Goal: Task Accomplishment & Management: Manage account settings

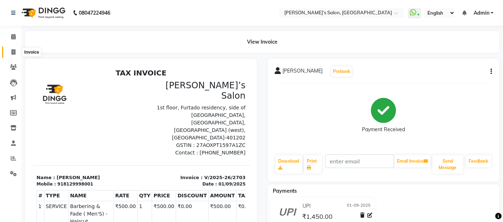
click at [11, 52] on icon at bounding box center [13, 51] width 4 height 5
select select "service"
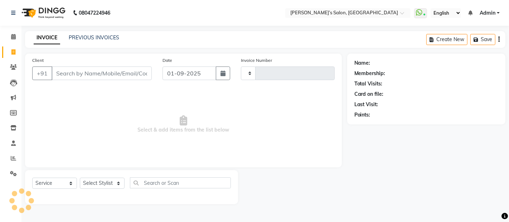
type input "2704"
select select "5150"
click at [199, 74] on input "01-09-2025" at bounding box center [190, 74] width 54 height 14
select select "9"
select select "2025"
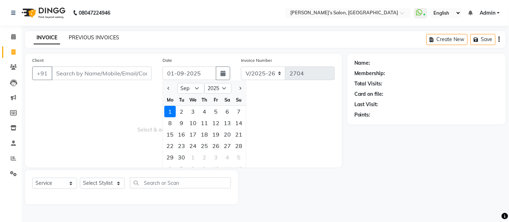
click at [102, 34] on link "PREVIOUS INVOICES" at bounding box center [94, 37] width 50 height 6
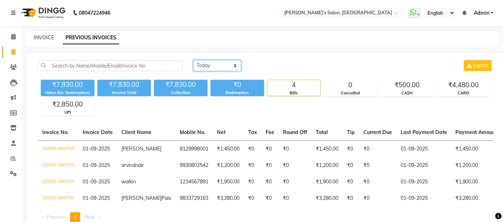
click at [238, 65] on select "[DATE] [DATE] Custom Range" at bounding box center [217, 65] width 48 height 11
select select "range"
click at [193, 60] on select "[DATE] [DATE] Custom Range" at bounding box center [217, 65] width 48 height 11
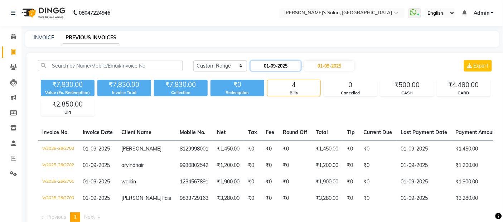
click at [262, 67] on input "01-09-2025" at bounding box center [276, 66] width 50 height 10
select select "9"
select select "2025"
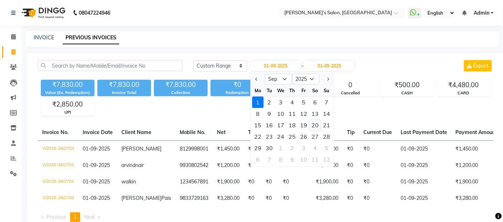
click at [312, 126] on div "20" at bounding box center [314, 125] width 11 height 11
type input "[DATE]"
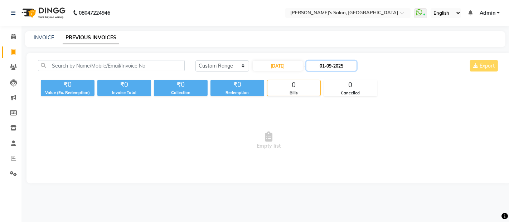
click at [338, 64] on input "01-09-2025" at bounding box center [332, 66] width 50 height 10
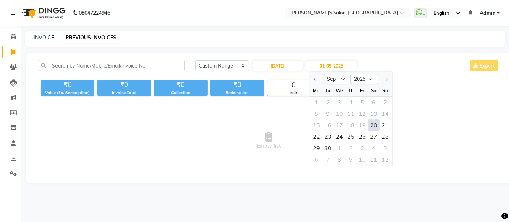
click at [377, 123] on div "20" at bounding box center [373, 125] width 11 height 11
type input "[DATE]"
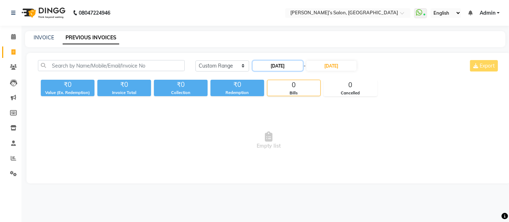
click at [283, 65] on input "[DATE]" at bounding box center [278, 66] width 50 height 10
select select "9"
select select "2025"
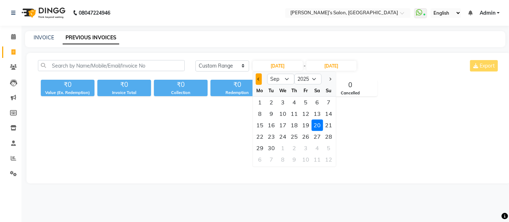
click at [258, 79] on span "Previous month" at bounding box center [259, 79] width 3 height 3
select select "8"
click at [285, 135] on div "20" at bounding box center [282, 136] width 11 height 11
type input "20-08-2025"
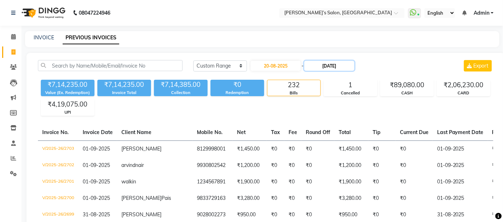
click at [341, 67] on input "[DATE]" at bounding box center [329, 66] width 50 height 10
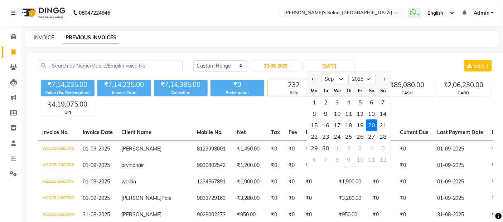
click at [309, 78] on div at bounding box center [314, 78] width 14 height 11
click at [312, 78] on button "Previous month" at bounding box center [313, 78] width 6 height 11
select select "8"
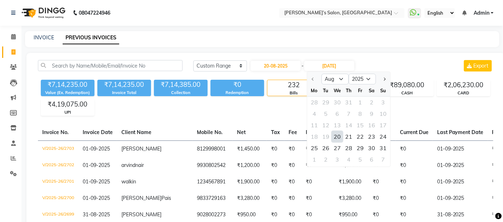
click at [337, 134] on div "20" at bounding box center [337, 136] width 11 height 11
type input "20-08-2025"
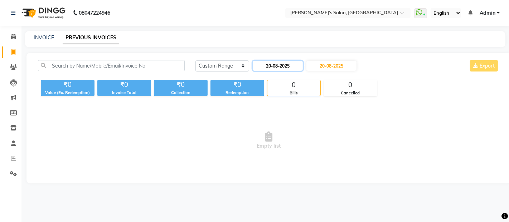
click at [278, 70] on input "20-08-2025" at bounding box center [278, 66] width 50 height 10
select select "8"
select select "2025"
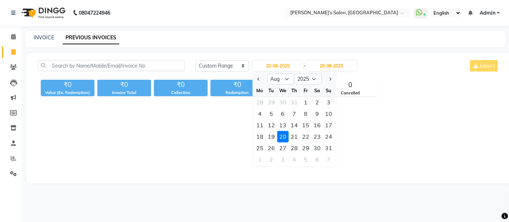
click at [284, 139] on div "20" at bounding box center [282, 136] width 11 height 11
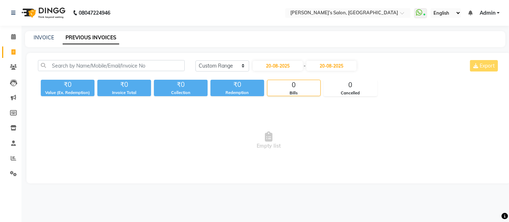
click at [65, 41] on link "PREVIOUS INVOICES" at bounding box center [91, 38] width 57 height 13
click at [13, 56] on link "Invoice" at bounding box center [10, 53] width 17 height 12
select select "service"
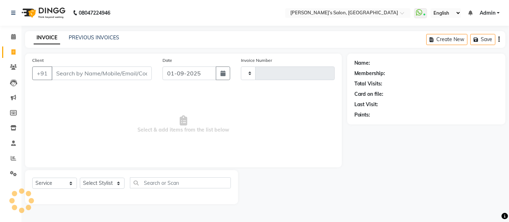
type input "2704"
select select "5150"
click at [96, 38] on link "PREVIOUS INVOICES" at bounding box center [94, 37] width 50 height 6
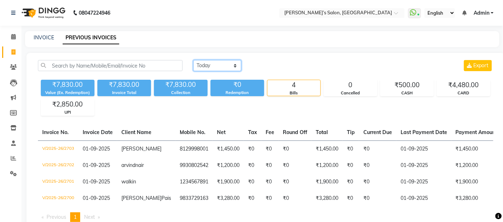
click at [226, 65] on select "[DATE] [DATE] Custom Range" at bounding box center [217, 65] width 48 height 11
select select "range"
click at [193, 60] on select "[DATE] [DATE] Custom Range" at bounding box center [217, 65] width 48 height 11
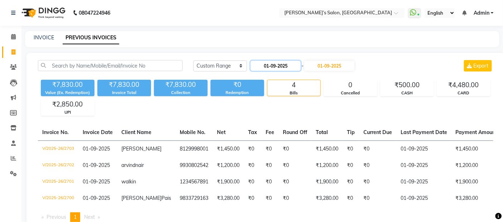
click at [290, 67] on input "01-09-2025" at bounding box center [276, 66] width 50 height 10
select select "9"
select select "2025"
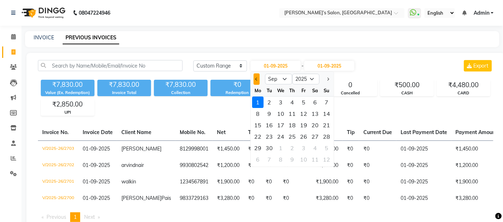
click at [258, 80] on button "Previous month" at bounding box center [257, 78] width 6 height 11
select select "8"
click at [278, 135] on div "20" at bounding box center [280, 136] width 11 height 11
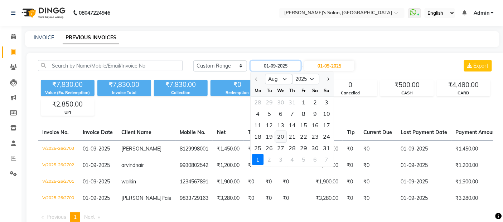
type input "20-08-2025"
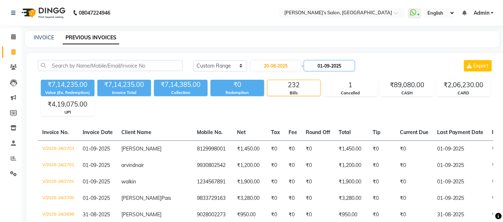
click at [341, 64] on input "01-09-2025" at bounding box center [329, 66] width 50 height 10
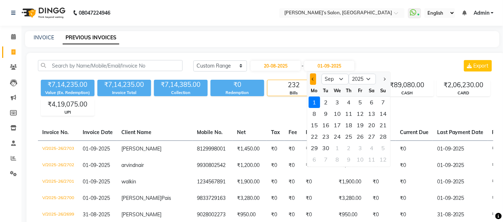
click at [316, 81] on button "Previous month" at bounding box center [313, 78] width 6 height 11
select select "8"
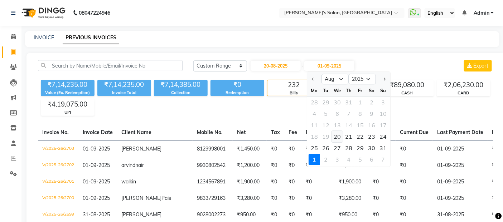
click at [334, 135] on div "20" at bounding box center [337, 136] width 11 height 11
type input "20-08-2025"
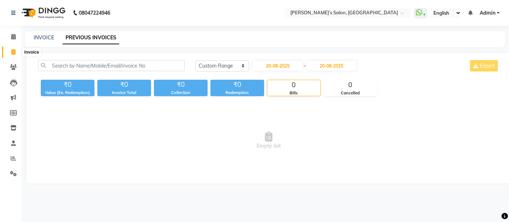
click at [13, 49] on span at bounding box center [13, 52] width 13 height 8
select select "service"
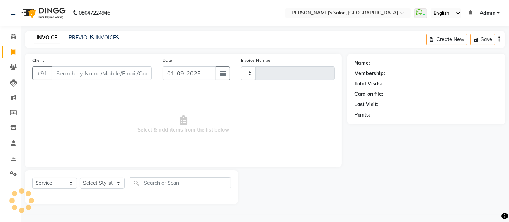
type input "2704"
select select "5150"
click at [100, 30] on div "08047224946 Select Location × Akshay’s Salon, [GEOGRAPHIC_DATA] West WhatsApp S…" at bounding box center [254, 111] width 509 height 222
click at [95, 37] on link "PREVIOUS INVOICES" at bounding box center [94, 37] width 50 height 6
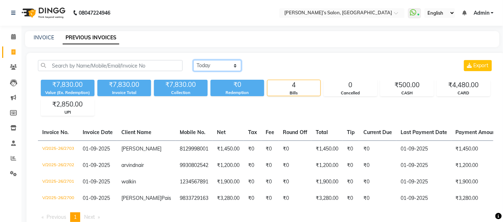
click at [207, 63] on select "[DATE] [DATE] Custom Range" at bounding box center [217, 65] width 48 height 11
select select "range"
click at [193, 60] on select "[DATE] [DATE] Custom Range" at bounding box center [217, 65] width 48 height 11
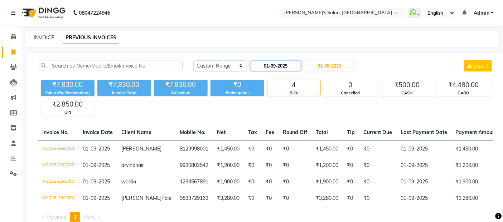
click at [281, 66] on input "01-09-2025" at bounding box center [276, 66] width 50 height 10
select select "9"
select select "2025"
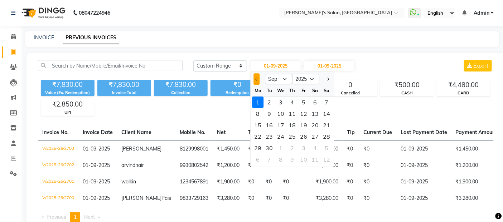
click at [255, 84] on button "Previous month" at bounding box center [257, 78] width 6 height 11
select select "8"
drag, startPoint x: 279, startPoint y: 140, endPoint x: 293, endPoint y: 98, distance: 44.3
click at [280, 138] on div "20" at bounding box center [280, 136] width 11 height 11
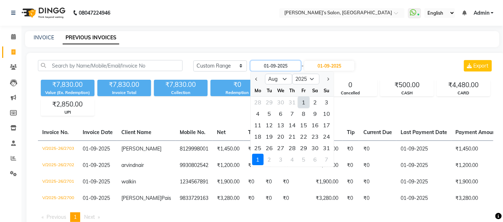
type input "20-08-2025"
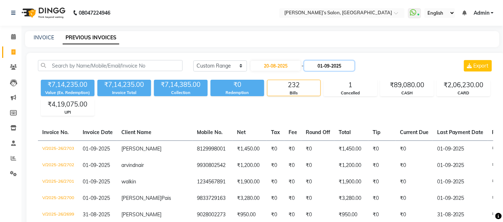
click at [333, 61] on input "01-09-2025" at bounding box center [329, 66] width 50 height 10
select select "9"
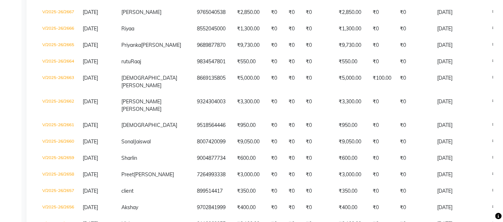
scroll to position [756, 0]
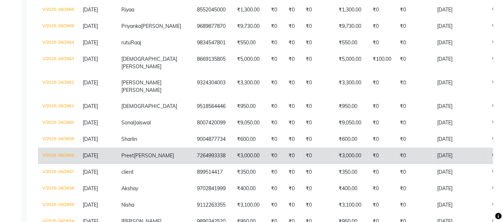
click at [193, 164] on td "7264993338" at bounding box center [213, 156] width 40 height 16
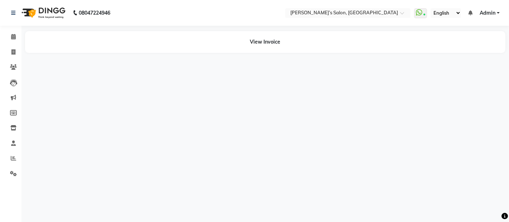
select select "en"
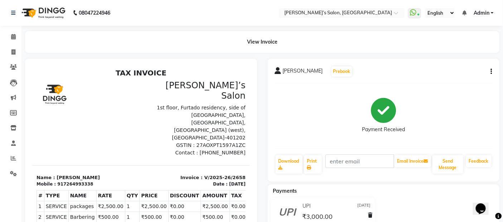
click at [491, 72] on icon "button" at bounding box center [491, 72] width 1 height 0
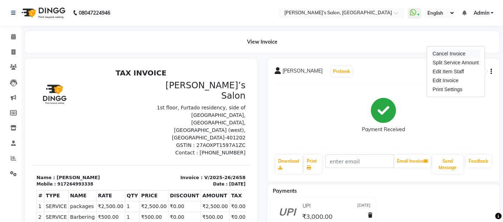
click at [451, 54] on div "Cancel Invoice" at bounding box center [456, 53] width 49 height 9
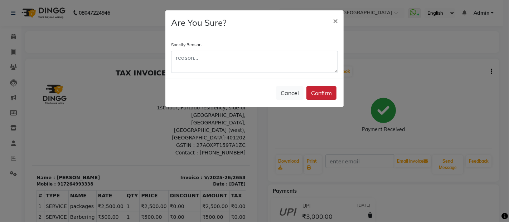
click at [323, 97] on button "Confirm" at bounding box center [322, 93] width 30 height 14
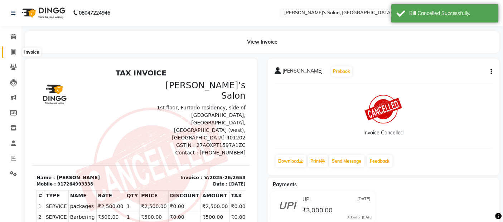
click at [11, 52] on icon at bounding box center [13, 51] width 4 height 5
select select "5150"
select select "service"
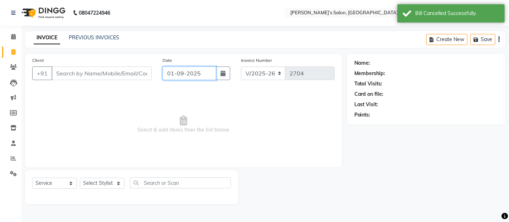
click at [187, 76] on input "01-09-2025" at bounding box center [190, 74] width 54 height 14
select select "9"
select select "2025"
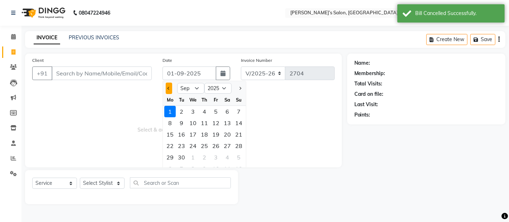
click at [169, 88] on span "Previous month" at bounding box center [169, 88] width 3 height 3
select select "8"
click at [196, 148] on div "20" at bounding box center [192, 145] width 11 height 11
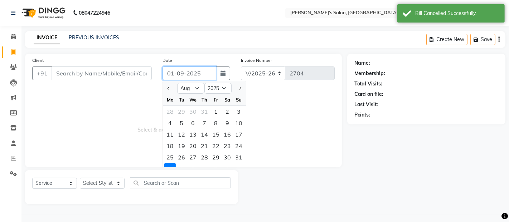
type input "20-08-2025"
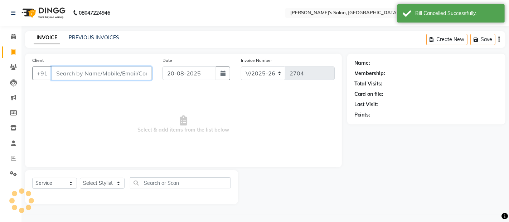
click at [127, 77] on input "Client" at bounding box center [102, 74] width 100 height 14
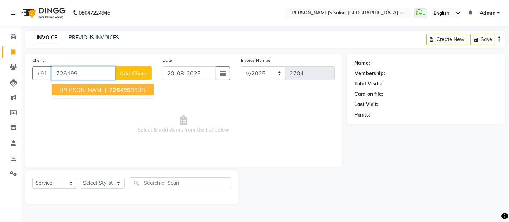
click at [122, 88] on ngb-highlight "726499 3338" at bounding box center [126, 89] width 37 height 7
type input "7264993338"
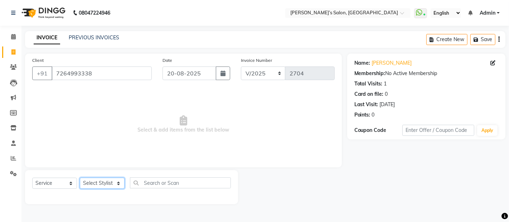
click at [99, 186] on select "Select Stylist Abdul Adil salmani Akshay thombare ali ANAS Anjali Ayaan Bhavika…" at bounding box center [102, 183] width 45 height 11
select select "54033"
click at [80, 178] on select "Select Stylist Abdul Adil salmani Akshay thombare ali ANAS Anjali Ayaan Bhavika…" at bounding box center [102, 183] width 45 height 11
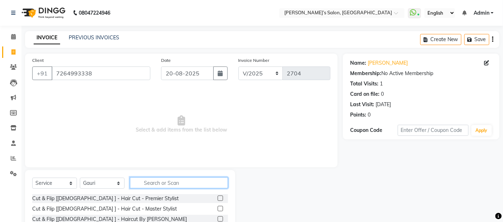
click at [173, 180] on input "text" at bounding box center [179, 183] width 98 height 11
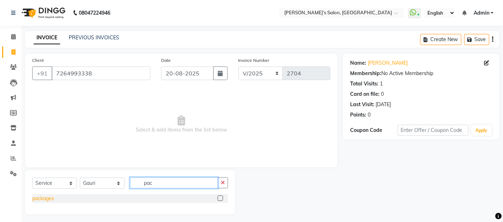
type input "pac"
click at [45, 197] on div "packages" at bounding box center [43, 199] width 22 height 8
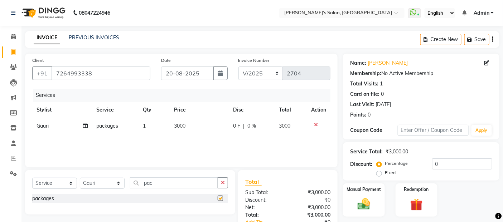
checkbox input "false"
click at [87, 184] on select "Select Stylist Abdul Adil salmani Akshay thombare ali ANAS Anjali Ayaan Bhavika…" at bounding box center [102, 183] width 45 height 11
select select "35044"
click at [80, 178] on select "Select Stylist Abdul Adil salmani Akshay thombare ali ANAS Anjali Ayaan Bhavika…" at bounding box center [102, 183] width 45 height 11
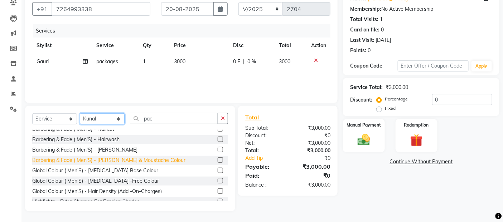
scroll to position [80, 0]
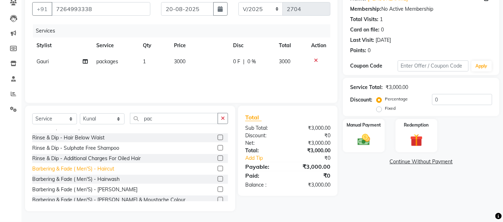
click at [107, 167] on div "Barbering & Fade ( Men'S) - Haircut" at bounding box center [73, 169] width 82 height 8
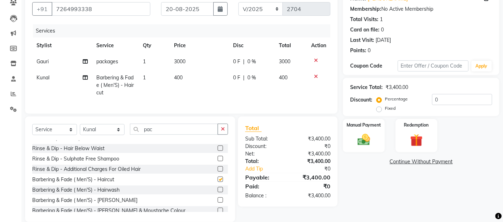
checkbox input "false"
drag, startPoint x: 175, startPoint y: 104, endPoint x: 183, endPoint y: 97, distance: 10.5
click at [180, 99] on div "Services Stylist Service Qty Price Disc Total Action Gauri packages 1 3000 0 F …" at bounding box center [181, 65] width 298 height 82
click at [196, 83] on td "400" at bounding box center [199, 85] width 59 height 31
select select "35044"
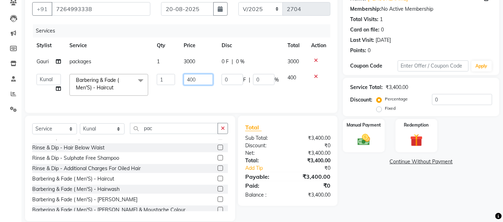
click at [197, 82] on input "400" at bounding box center [198, 79] width 29 height 11
type input "4"
type input "500"
click at [203, 57] on td "3000" at bounding box center [198, 62] width 38 height 16
select select "54033"
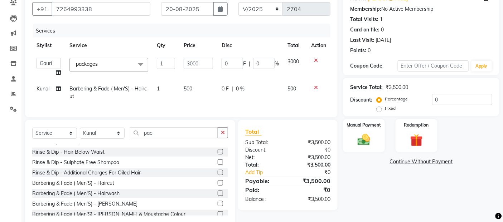
click at [203, 57] on td "3000" at bounding box center [198, 67] width 38 height 27
click at [205, 59] on input "3000" at bounding box center [198, 63] width 29 height 11
type input "3"
type input "2500"
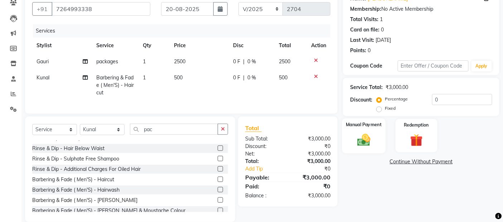
click at [353, 142] on img at bounding box center [363, 140] width 21 height 15
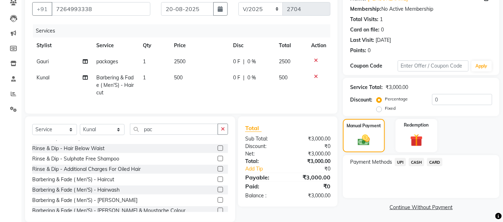
click at [404, 162] on span "UPI" at bounding box center [400, 162] width 11 height 8
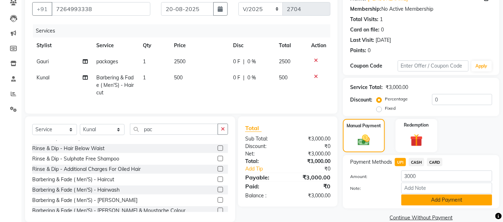
click at [413, 200] on button "Add Payment" at bounding box center [446, 200] width 91 height 11
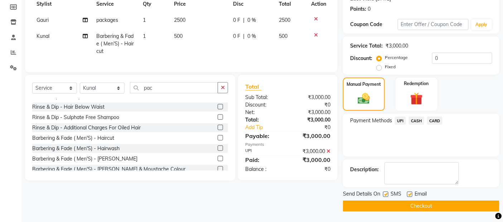
scroll to position [106, 0]
click at [413, 200] on div "Send Details On SMS Email Checkout" at bounding box center [421, 200] width 157 height 21
click at [413, 202] on button "Checkout" at bounding box center [421, 206] width 157 height 11
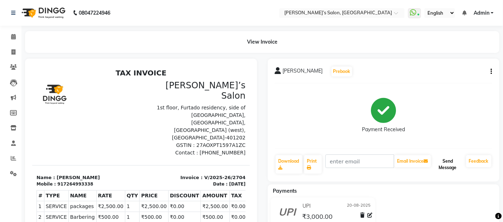
click at [458, 170] on button "Send Message" at bounding box center [448, 164] width 31 height 19
click at [11, 58] on link "Invoice" at bounding box center [10, 53] width 17 height 12
select select "service"
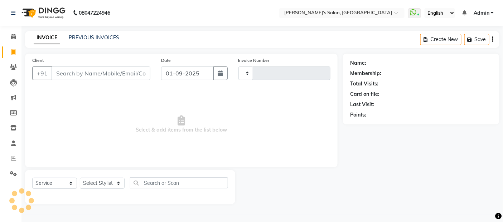
type input "2705"
select select "5150"
click at [72, 73] on input "Client" at bounding box center [102, 74] width 100 height 14
click at [109, 72] on input "Client" at bounding box center [102, 74] width 100 height 14
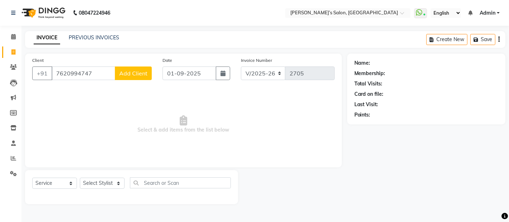
type input "7620994747"
click at [123, 74] on span "Add Client" at bounding box center [133, 73] width 28 height 7
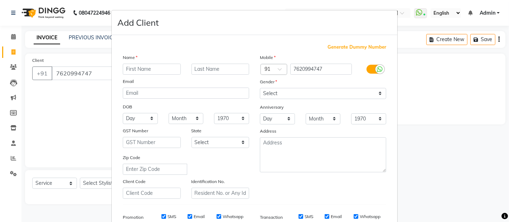
click at [145, 69] on input "text" at bounding box center [152, 69] width 58 height 11
type input "Meet"
click at [279, 100] on div "Mobile Country Code × 91 7620994747 Gender Select Male Female Other Prefer Not …" at bounding box center [323, 126] width 137 height 145
click at [305, 92] on select "Select Male Female Other Prefer Not To Say" at bounding box center [323, 93] width 126 height 11
select select "male"
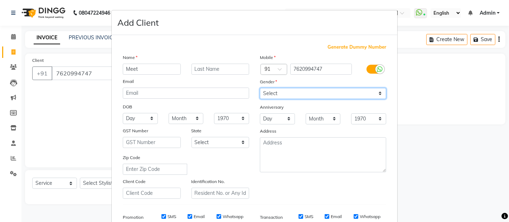
click at [260, 88] on select "Select Male Female Other Prefer Not To Say" at bounding box center [323, 93] width 126 height 11
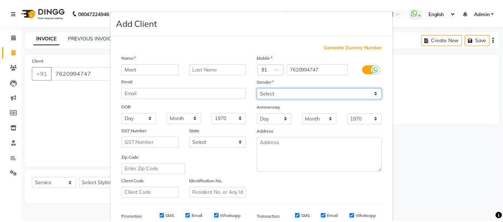
scroll to position [109, 0]
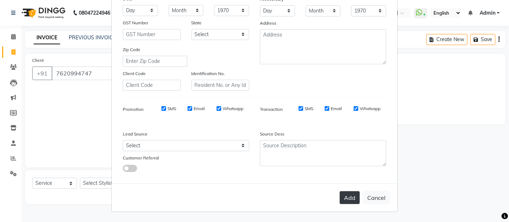
click at [342, 197] on button "Add" at bounding box center [350, 198] width 20 height 13
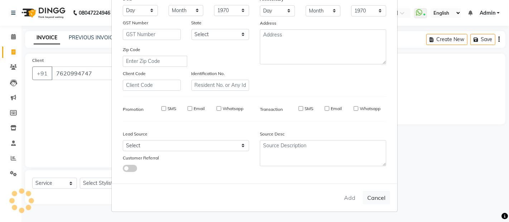
select select
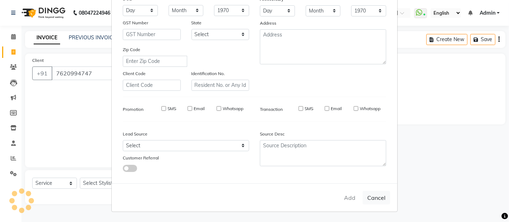
select select
checkbox input "false"
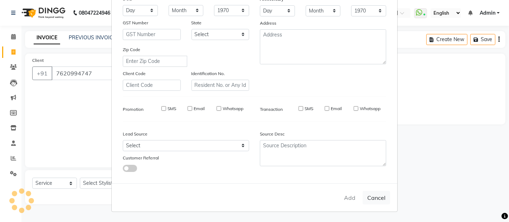
checkbox input "false"
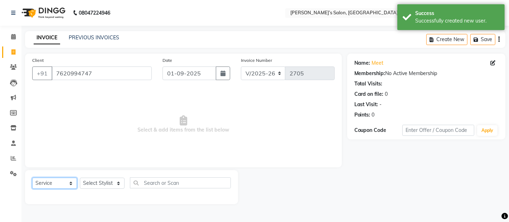
click at [76, 183] on select "Select Service Product Membership Package Voucher Prepaid Gift Card" at bounding box center [54, 183] width 45 height 11
click at [109, 191] on div "Select Service Product Membership Package Voucher Prepaid Gift Card Select Styl…" at bounding box center [131, 186] width 199 height 17
click at [110, 186] on select "Select Stylist Abdul Adil salmani Akshay thombare ali ANAS Anjali Ayaan Bhavika…" at bounding box center [102, 183] width 45 height 11
select select "52310"
click at [80, 178] on select "Select Stylist Abdul Adil salmani Akshay thombare ali ANAS Anjali Ayaan Bhavika…" at bounding box center [102, 183] width 45 height 11
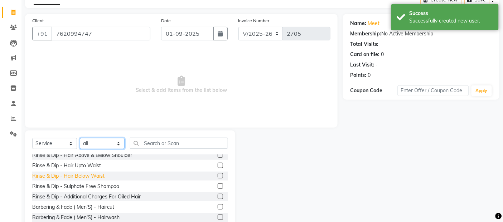
scroll to position [80, 0]
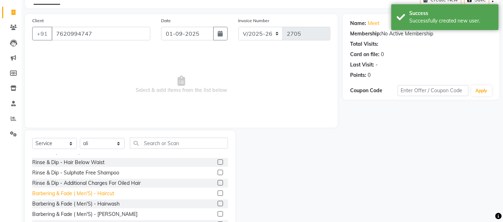
click at [91, 193] on div "Barbering & Fade ( Men'S) - Haircut" at bounding box center [73, 194] width 82 height 8
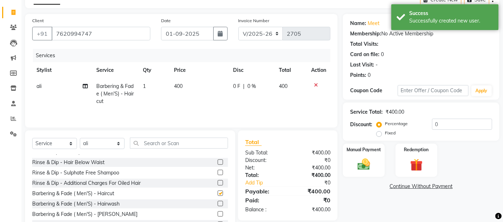
checkbox input "false"
click at [207, 91] on td "400" at bounding box center [199, 93] width 59 height 31
select select "52310"
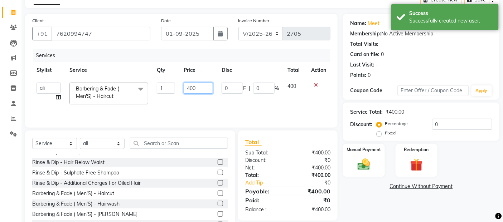
click at [207, 87] on input "400" at bounding box center [198, 88] width 29 height 11
type input "4"
type input "550"
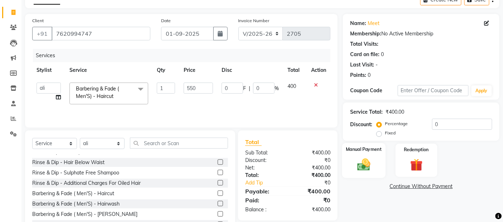
click at [370, 165] on img at bounding box center [363, 164] width 21 height 15
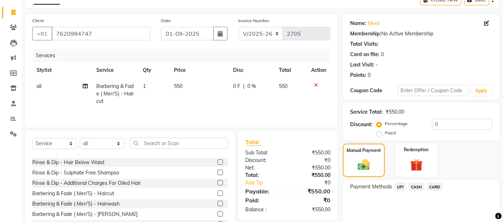
click at [405, 187] on span "UPI" at bounding box center [400, 187] width 11 height 8
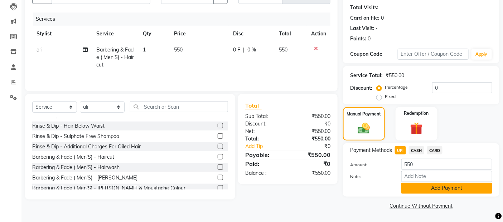
click at [410, 191] on button "Add Payment" at bounding box center [446, 188] width 91 height 11
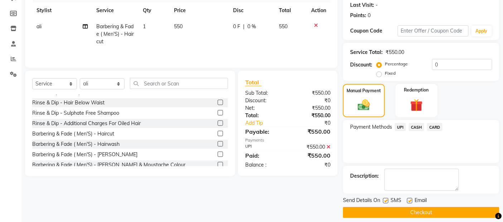
scroll to position [106, 0]
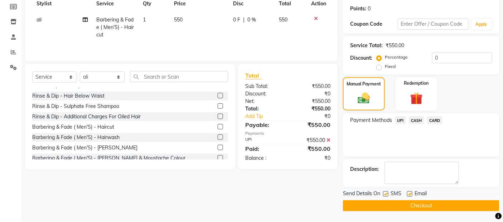
click at [410, 204] on button "Checkout" at bounding box center [421, 206] width 157 height 11
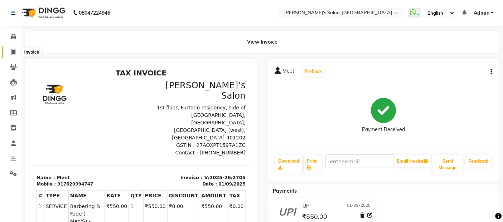
drag, startPoint x: 6, startPoint y: 54, endPoint x: 16, endPoint y: 52, distance: 9.6
click at [8, 53] on span at bounding box center [13, 52] width 13 height 8
select select "service"
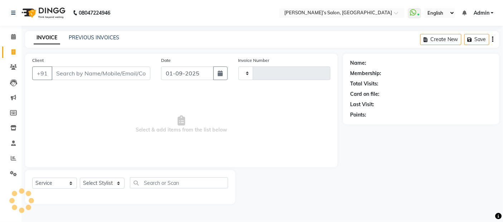
type input "2706"
select select "5150"
click at [10, 52] on span at bounding box center [13, 52] width 13 height 8
select select "5150"
select select "service"
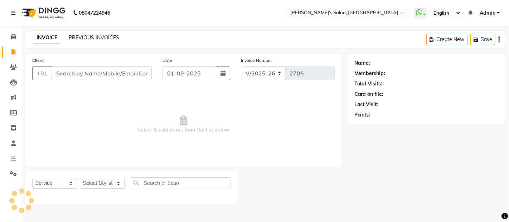
click at [64, 70] on input "Client" at bounding box center [102, 74] width 100 height 14
click at [112, 73] on input "Client" at bounding box center [102, 74] width 100 height 14
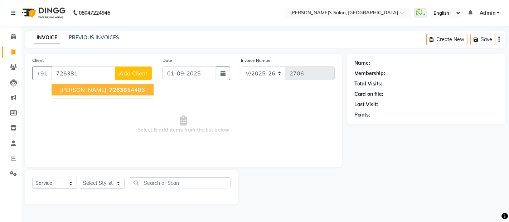
click at [109, 88] on span "726381" at bounding box center [119, 89] width 21 height 7
type input "7263814486"
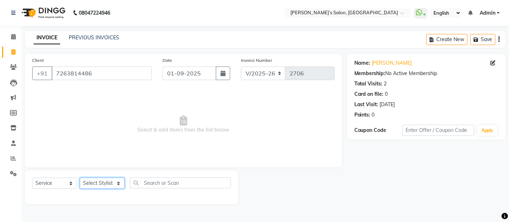
click at [100, 184] on select "Select Stylist Abdul Adil salmani Akshay thombare ali ANAS Anjali Ayaan Bhavika…" at bounding box center [102, 183] width 45 height 11
select select "35044"
click at [80, 178] on select "Select Stylist Abdul Adil salmani Akshay thombare ali ANAS Anjali Ayaan Bhavika…" at bounding box center [102, 183] width 45 height 11
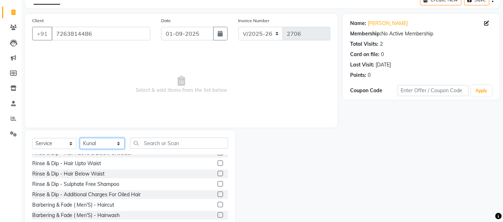
scroll to position [80, 0]
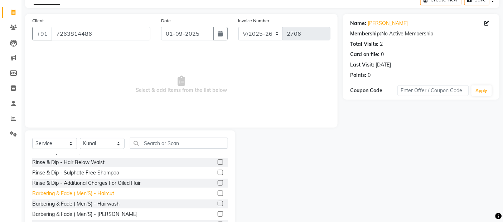
click at [110, 192] on div "Barbering & Fade ( Men'S) - Haircut" at bounding box center [73, 194] width 82 height 8
checkbox input "false"
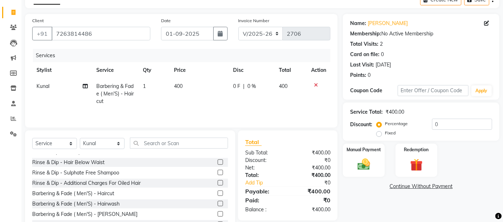
click at [199, 95] on td "400" at bounding box center [199, 93] width 59 height 31
select select "35044"
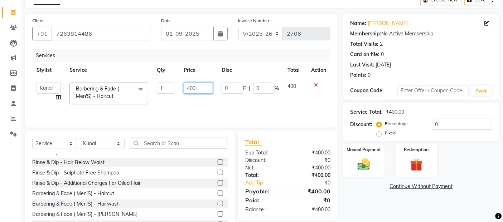
click at [205, 90] on input "400" at bounding box center [198, 88] width 29 height 11
type input "4"
type input "500"
click at [369, 165] on img at bounding box center [363, 164] width 21 height 15
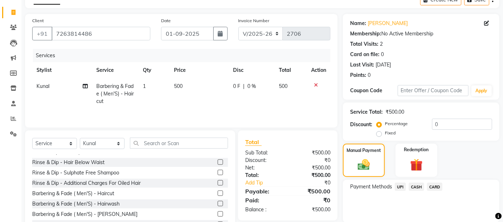
click at [408, 188] on div "CASH" at bounding box center [415, 188] width 18 height 10
click at [400, 188] on span "UPI" at bounding box center [400, 187] width 11 height 8
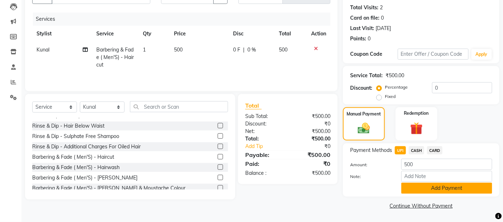
click at [409, 187] on button "Add Payment" at bounding box center [446, 188] width 91 height 11
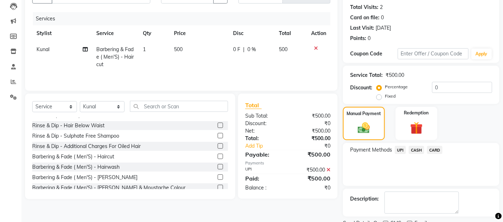
scroll to position [106, 0]
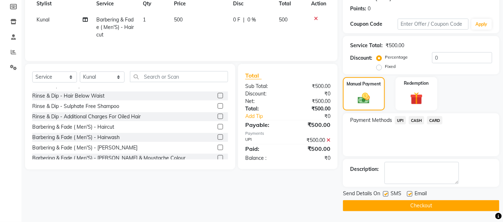
click at [402, 205] on button "Checkout" at bounding box center [421, 206] width 157 height 11
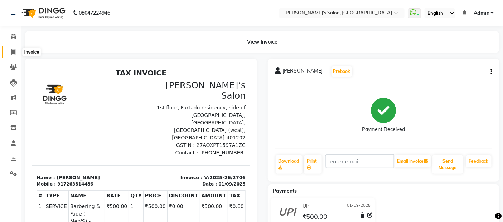
click at [11, 54] on icon at bounding box center [13, 51] width 4 height 5
select select "service"
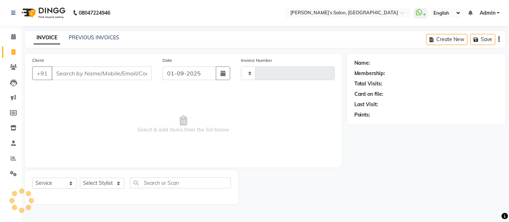
type input "2707"
select select "5150"
click at [104, 70] on input "Client" at bounding box center [102, 74] width 100 height 14
click at [87, 76] on input "Client" at bounding box center [102, 74] width 100 height 14
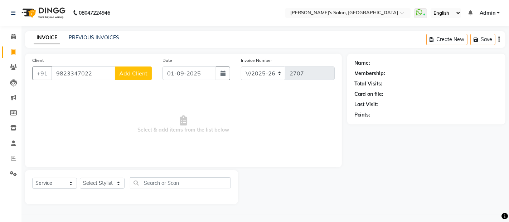
type input "9823347022"
click at [146, 73] on span "Add Client" at bounding box center [133, 73] width 28 height 7
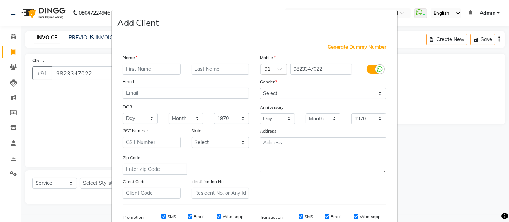
click at [154, 71] on input "text" at bounding box center [152, 69] width 58 height 11
type input "pooja"
click at [203, 67] on input "text" at bounding box center [221, 69] width 58 height 11
type input "sharma"
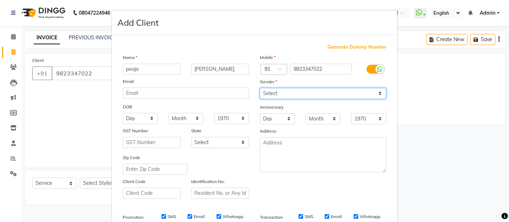
click at [309, 95] on select "Select Male Female Other Prefer Not To Say" at bounding box center [323, 93] width 126 height 11
select select "female"
click at [260, 88] on select "Select Male Female Other Prefer Not To Say" at bounding box center [323, 93] width 126 height 11
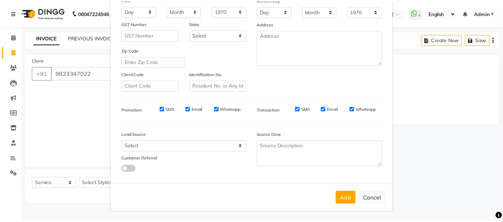
scroll to position [109, 0]
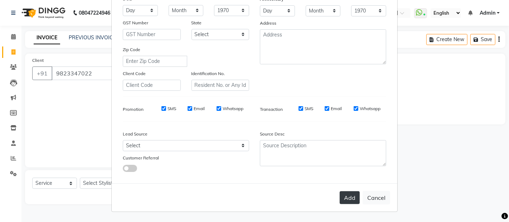
click at [343, 194] on button "Add" at bounding box center [350, 198] width 20 height 13
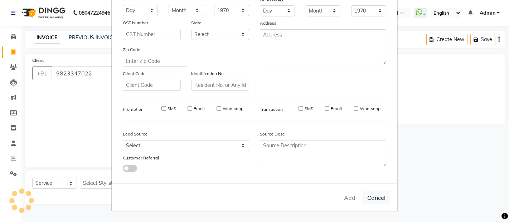
select select
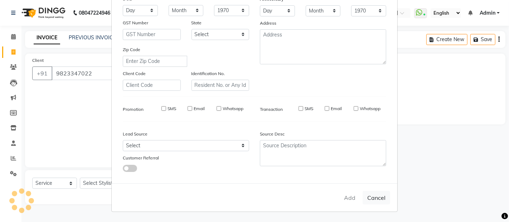
select select
checkbox input "false"
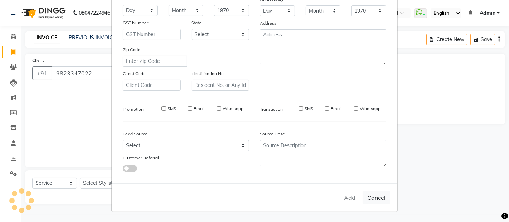
checkbox input "false"
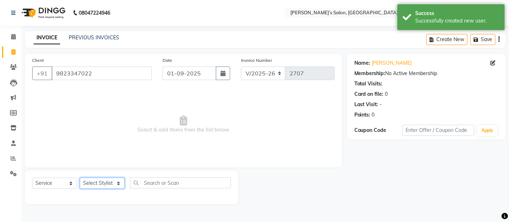
click at [117, 181] on select "Select Stylist Abdul Adil salmani Akshay thombare ali ANAS Anjali Ayaan Bhavika…" at bounding box center [102, 183] width 45 height 11
select select "89532"
click at [80, 178] on select "Select Stylist Abdul Adil salmani Akshay thombare ali ANAS Anjali Ayaan Bhavika…" at bounding box center [102, 183] width 45 height 11
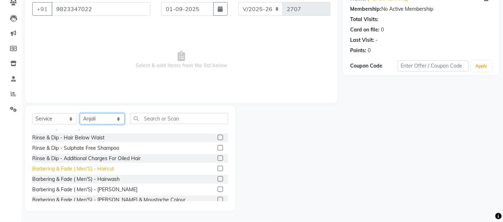
scroll to position [0, 0]
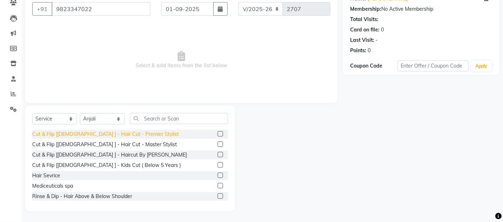
click at [117, 134] on div "Cut & Flip [Female ] - Hair Cut - Premier Stylist" at bounding box center [105, 135] width 146 height 8
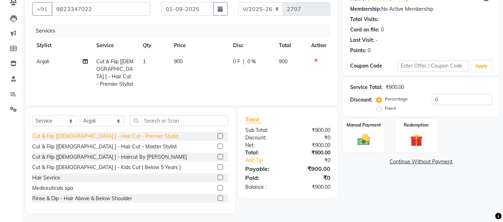
click at [120, 133] on div "Cut & Flip [Female ] - Hair Cut - Premier Stylist" at bounding box center [105, 137] width 146 height 8
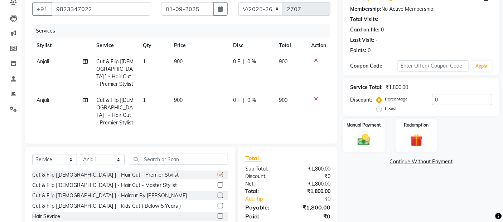
checkbox input "false"
click at [314, 97] on icon at bounding box center [316, 99] width 4 height 5
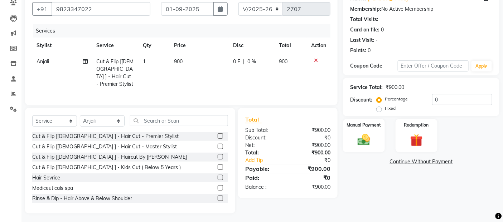
click at [220, 76] on td "900" at bounding box center [199, 73] width 59 height 39
select select "89532"
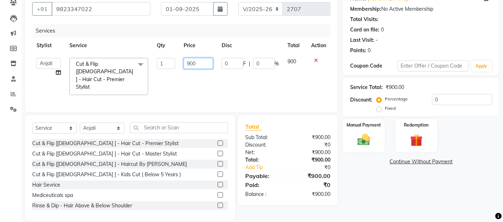
click at [203, 62] on input "900" at bounding box center [198, 63] width 29 height 11
type input "9"
type input "950"
click at [357, 144] on img at bounding box center [363, 140] width 21 height 15
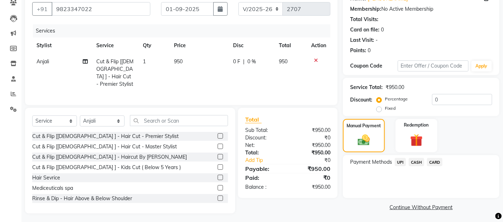
click at [412, 163] on span "CASH" at bounding box center [416, 162] width 15 height 8
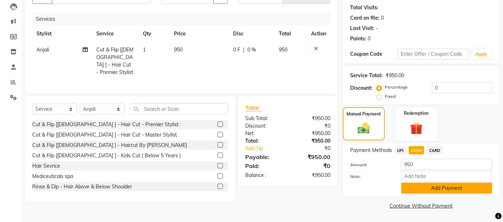
click at [415, 187] on button "Add Payment" at bounding box center [446, 188] width 91 height 11
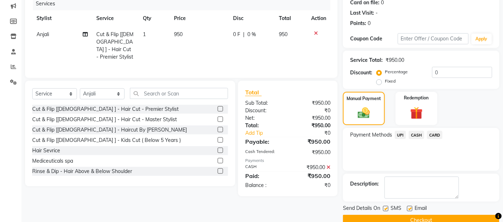
scroll to position [106, 0]
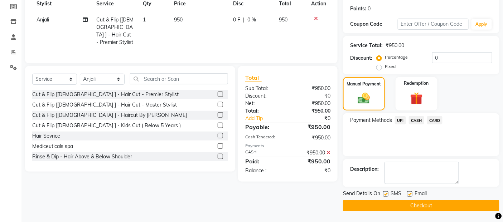
click at [417, 206] on button "Checkout" at bounding box center [421, 206] width 157 height 11
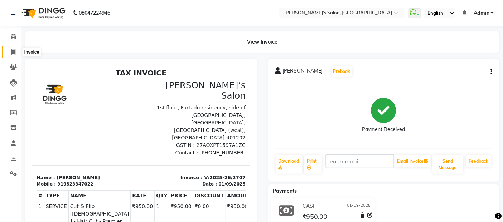
click at [14, 56] on span at bounding box center [13, 52] width 13 height 8
select select "5150"
select select "service"
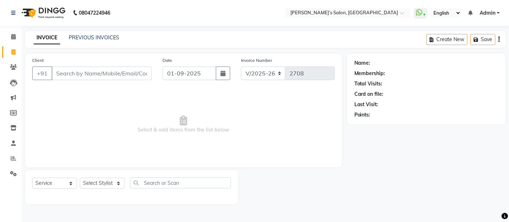
click at [93, 72] on input "Client" at bounding box center [102, 74] width 100 height 14
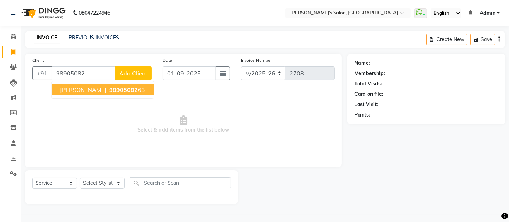
click at [133, 90] on ngb-highlight "98905082 63" at bounding box center [126, 89] width 37 height 7
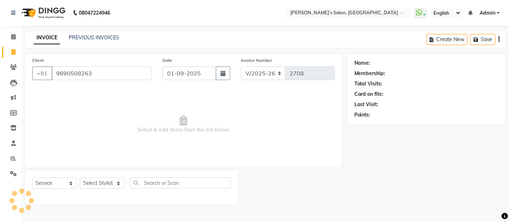
type input "9890508263"
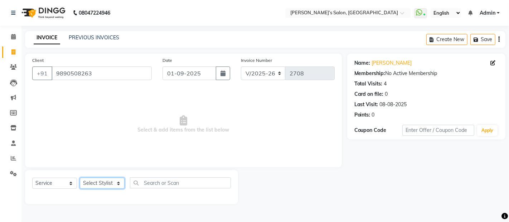
drag, startPoint x: 98, startPoint y: 185, endPoint x: 109, endPoint y: 163, distance: 25.1
click at [109, 163] on div "Client +91 9890508263 Date 01-09-2025 Invoice Number V/2025 V/2025-26 2708 Sele…" at bounding box center [184, 129] width 328 height 151
select select "35044"
click at [80, 178] on select "Select Stylist Abdul Adil salmani Akshay thombare ali ANAS Anjali Ayaan Bhavika…" at bounding box center [102, 183] width 45 height 11
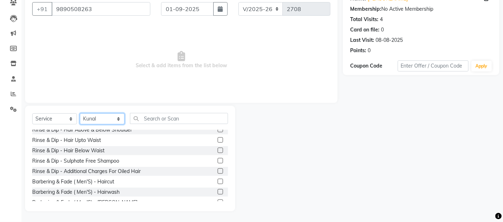
scroll to position [80, 0]
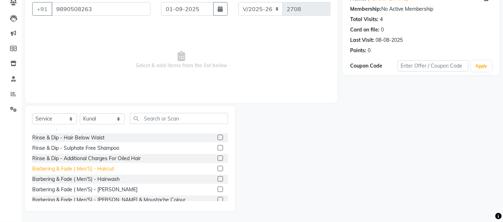
click at [109, 166] on div "Barbering & Fade ( Men'S) - Haircut" at bounding box center [73, 169] width 82 height 8
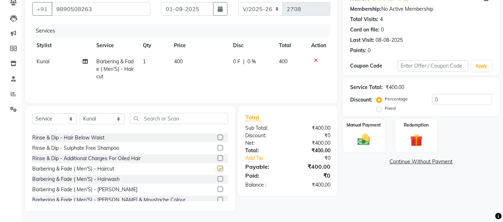
checkbox input "false"
click at [194, 74] on td "400" at bounding box center [199, 69] width 59 height 31
select select "35044"
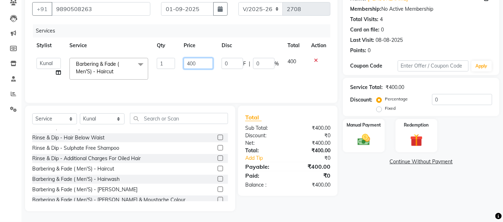
click at [207, 65] on input "400" at bounding box center [198, 63] width 29 height 11
type input "4"
type input "350"
click at [367, 147] on img at bounding box center [363, 140] width 21 height 15
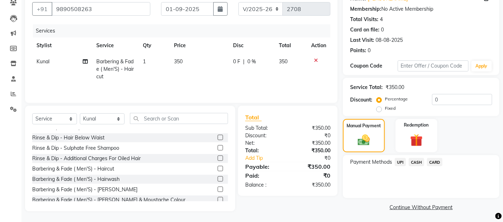
click at [413, 162] on span "CASH" at bounding box center [416, 162] width 15 height 8
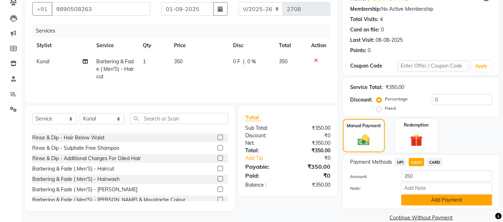
click at [426, 199] on button "Add Payment" at bounding box center [446, 200] width 91 height 11
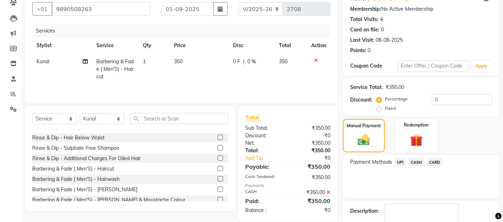
scroll to position [106, 0]
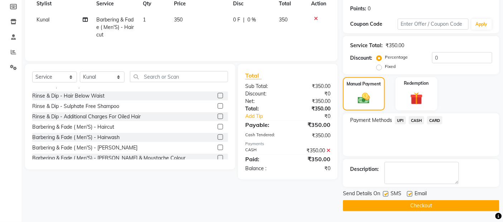
click at [434, 205] on button "Checkout" at bounding box center [421, 206] width 157 height 11
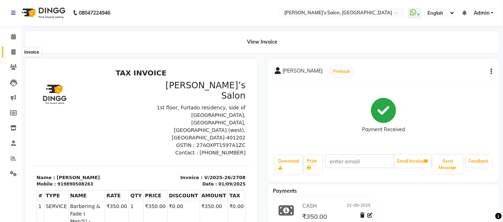
drag, startPoint x: 11, startPoint y: 52, endPoint x: 42, endPoint y: 49, distance: 30.2
click at [11, 52] on icon at bounding box center [13, 51] width 4 height 5
select select "5150"
select select "service"
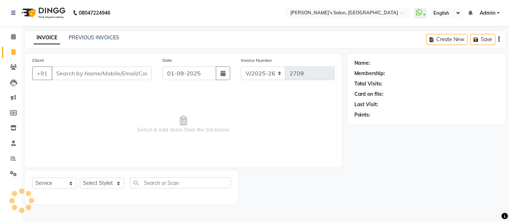
click at [75, 76] on input "Client" at bounding box center [102, 74] width 100 height 14
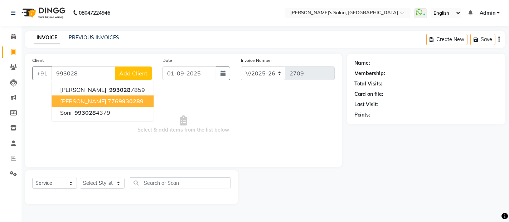
click at [63, 106] on button "sonali 776 993028 9" at bounding box center [103, 101] width 102 height 11
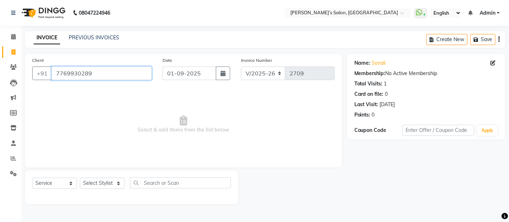
click at [111, 77] on input "7769930289" at bounding box center [102, 74] width 100 height 14
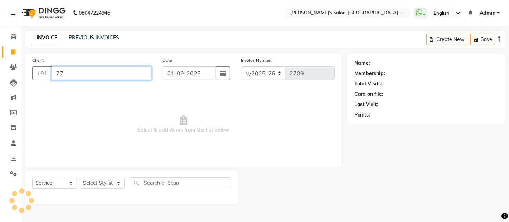
type input "7"
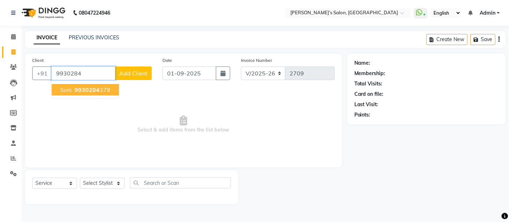
click at [102, 90] on ngb-highlight "9930284 379" at bounding box center [91, 89] width 37 height 7
type input "9930284379"
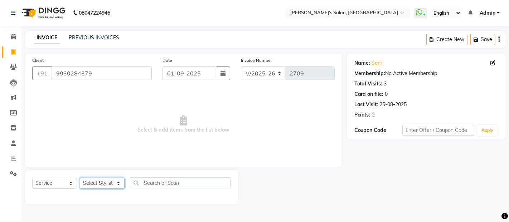
drag, startPoint x: 92, startPoint y: 186, endPoint x: 103, endPoint y: 179, distance: 13.1
click at [92, 186] on select "Select Stylist Abdul Adil salmani Akshay thombare ali ANAS Anjali Ayaan Bhavika…" at bounding box center [102, 183] width 45 height 11
select select "62920"
click at [80, 178] on select "Select Stylist Abdul Adil salmani Akshay thombare ali ANAS Anjali Ayaan Bhavika…" at bounding box center [102, 183] width 45 height 11
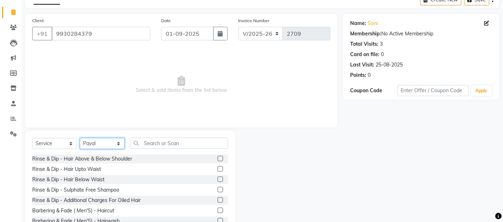
scroll to position [80, 0]
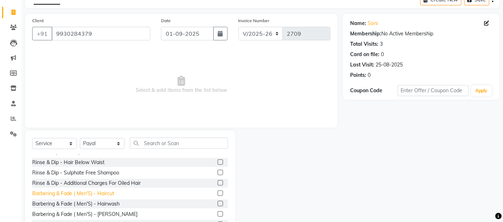
click at [95, 192] on div "Barbering & Fade ( Men'S) - Haircut" at bounding box center [73, 194] width 82 height 8
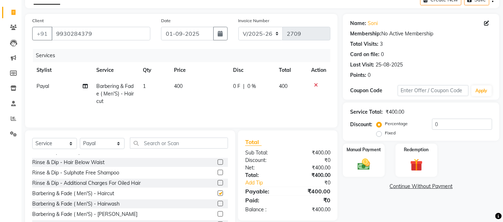
checkbox input "false"
click at [103, 148] on select "Select Stylist Abdul Adil salmani Akshay thombare ali ANAS Anjali Ayaan Bhavika…" at bounding box center [102, 143] width 45 height 11
select select "33170"
click at [80, 139] on select "Select Stylist Abdul Adil salmani Akshay thombare ali ANAS Anjali Ayaan Bhavika…" at bounding box center [102, 143] width 45 height 11
click at [178, 143] on input "text" at bounding box center [179, 143] width 98 height 11
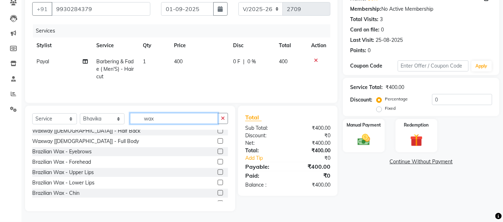
scroll to position [87, 0]
type input "wax"
click at [72, 174] on div "Brazilian Wax - Upper Lips" at bounding box center [63, 173] width 62 height 8
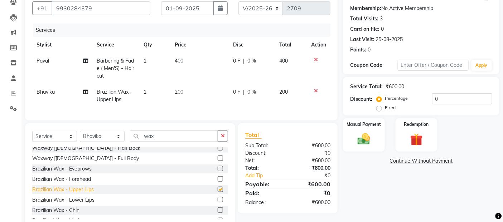
checkbox input "false"
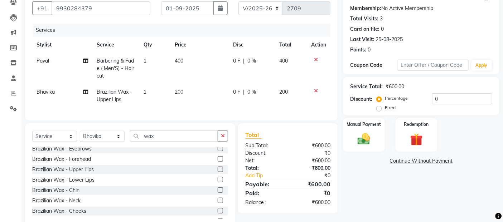
scroll to position [126, 0]
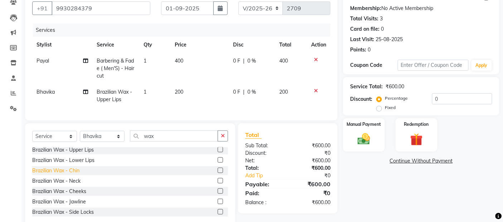
click at [61, 175] on div "Brazilian Wax - Chin" at bounding box center [55, 171] width 47 height 8
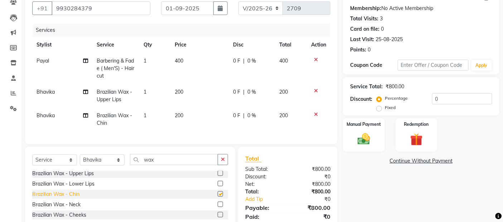
checkbox input "false"
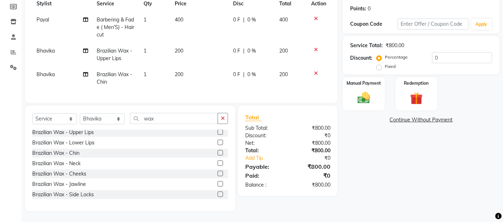
scroll to position [112, 0]
click at [165, 118] on input "wax" at bounding box center [174, 118] width 88 height 11
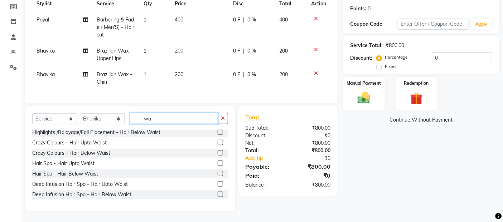
scroll to position [447, 0]
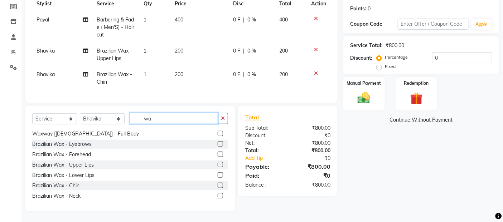
type input "w"
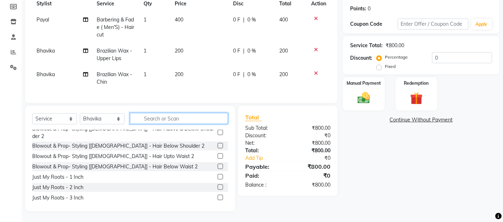
scroll to position [367, 0]
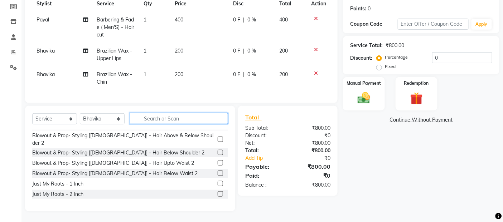
click at [184, 116] on input "text" at bounding box center [179, 118] width 98 height 11
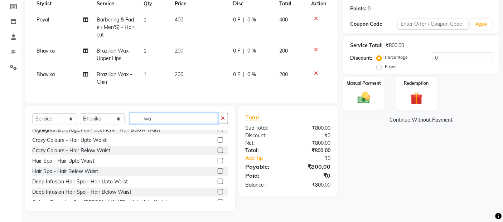
scroll to position [56, 0]
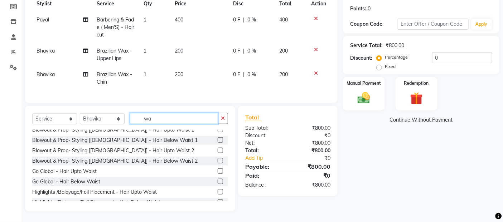
type input "wax"
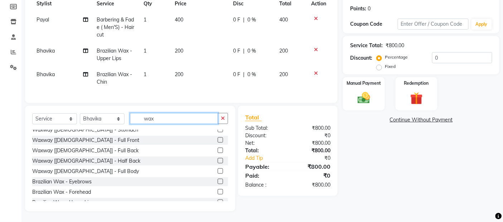
scroll to position [96, 0]
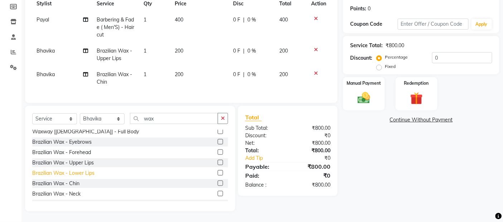
click at [79, 172] on div "Brazilian Wax - Lower Lips" at bounding box center [63, 174] width 62 height 8
checkbox input "false"
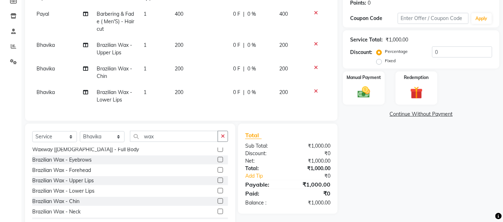
click at [360, 122] on div "Name: Soni Membership: No Active Membership Total Visits: 3 Card on file: 0 Las…" at bounding box center [424, 86] width 162 height 288
click at [185, 142] on input "wax" at bounding box center [174, 136] width 88 height 11
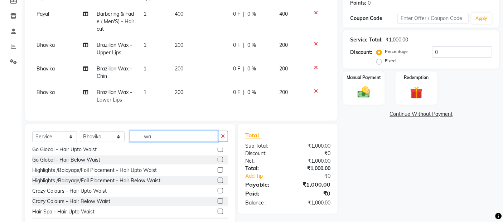
type input "w"
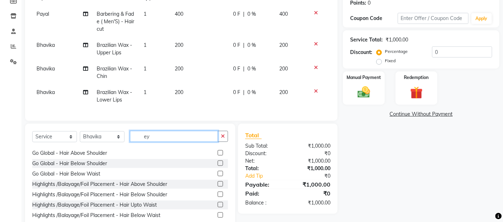
scroll to position [0, 0]
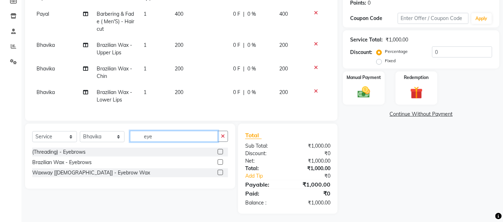
type input "eye"
click at [87, 157] on div "(Threading) - Eyebrows" at bounding box center [130, 152] width 196 height 9
click at [77, 156] on div "(Threading) - Eyebrows" at bounding box center [58, 153] width 53 height 8
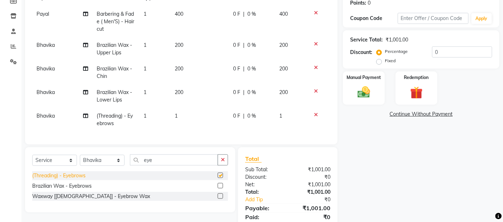
checkbox input "false"
click at [191, 114] on td "1" at bounding box center [199, 120] width 59 height 24
select select "33170"
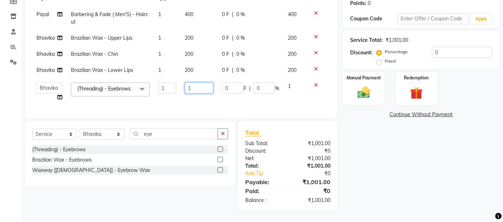
click at [204, 92] on input "1" at bounding box center [199, 88] width 29 height 11
type input "80"
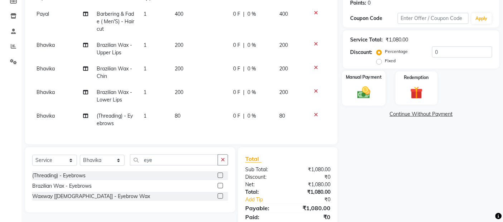
click at [371, 92] on img at bounding box center [363, 92] width 21 height 15
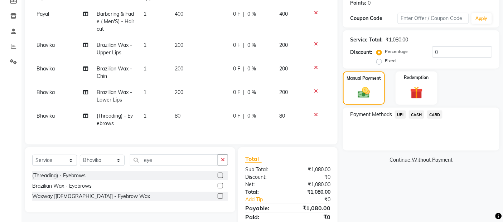
click at [402, 115] on span "UPI" at bounding box center [400, 115] width 11 height 8
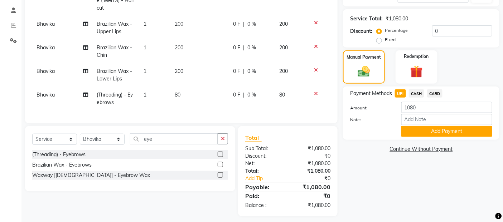
scroll to position [144, 0]
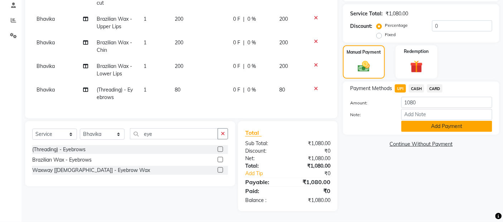
click at [408, 121] on button "Add Payment" at bounding box center [446, 126] width 91 height 11
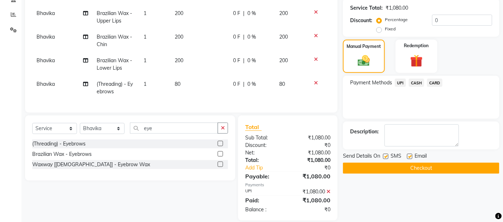
click at [405, 165] on button "Checkout" at bounding box center [421, 168] width 157 height 11
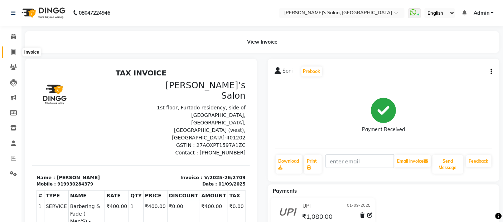
click at [15, 52] on span at bounding box center [13, 52] width 13 height 8
select select "5150"
select select "service"
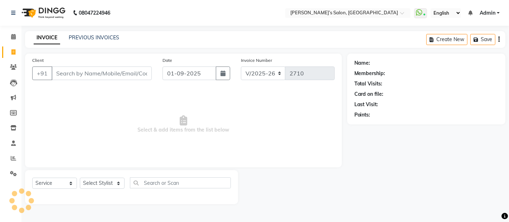
click at [86, 70] on input "Client" at bounding box center [102, 74] width 100 height 14
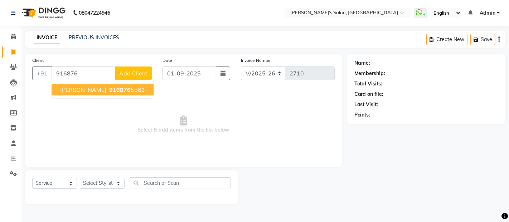
click at [91, 90] on span "Snehal Corriea" at bounding box center [83, 89] width 46 height 7
type input "9168765563"
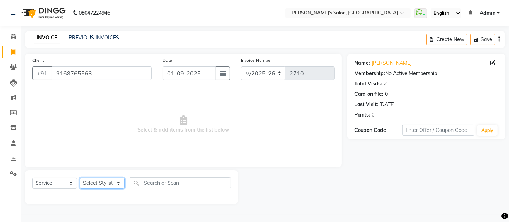
click at [100, 181] on select "Select Stylist Abdul Adil salmani Akshay thombare ali ANAS Anjali Ayaan Bhavika…" at bounding box center [102, 183] width 45 height 11
select select "62920"
click at [80, 178] on select "Select Stylist Abdul Adil salmani Akshay thombare ali ANAS Anjali Ayaan Bhavika…" at bounding box center [102, 183] width 45 height 11
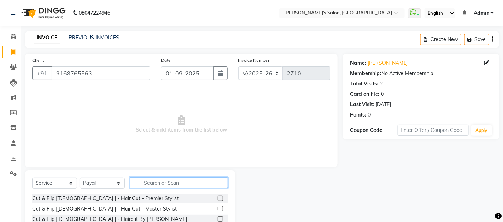
click at [170, 179] on input "text" at bounding box center [179, 183] width 98 height 11
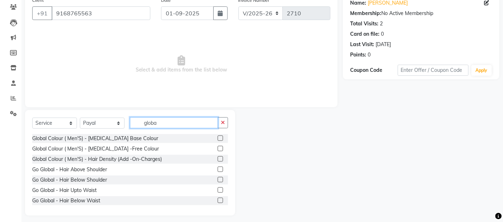
scroll to position [64, 0]
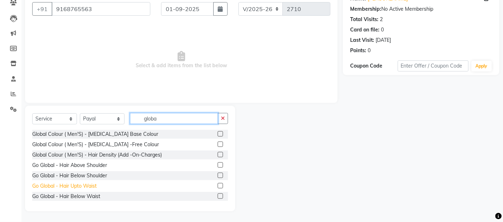
type input "globa"
click at [91, 188] on div "Go Global - Hair Upto Waist" at bounding box center [64, 187] width 64 height 8
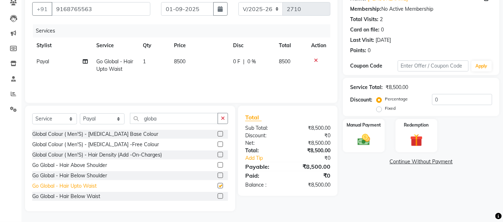
checkbox input "false"
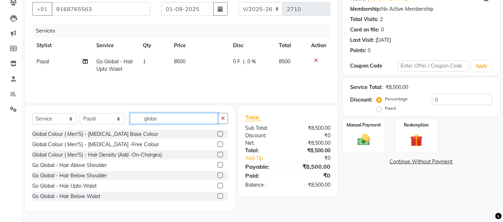
drag, startPoint x: 167, startPoint y: 119, endPoint x: 151, endPoint y: 123, distance: 16.2
click at [166, 119] on input "globa" at bounding box center [174, 118] width 88 height 11
type input "g"
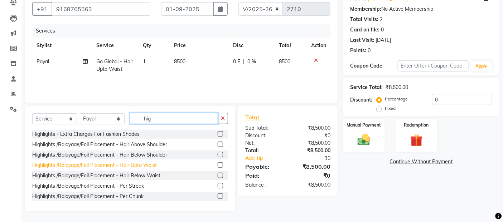
type input "hig"
click at [143, 164] on div "Highlights /Balayage/Foil Placement - Hair Upto Waist" at bounding box center [94, 166] width 125 height 8
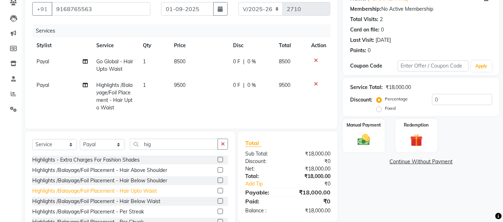
click at [136, 195] on div "Highlights /Balayage/Foil Placement - Hair Upto Waist" at bounding box center [94, 192] width 125 height 8
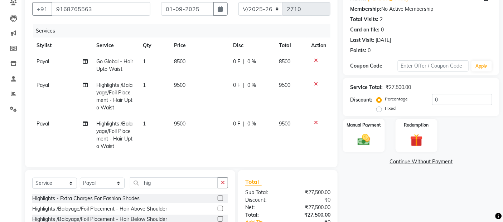
checkbox input "false"
drag, startPoint x: 217, startPoint y: 114, endPoint x: 197, endPoint y: 87, distance: 33.5
click at [214, 108] on td "9500" at bounding box center [199, 96] width 59 height 39
select select "62920"
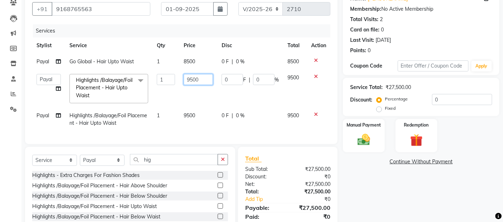
click at [203, 80] on input "9500" at bounding box center [198, 79] width 29 height 11
type input "9"
type input "11500"
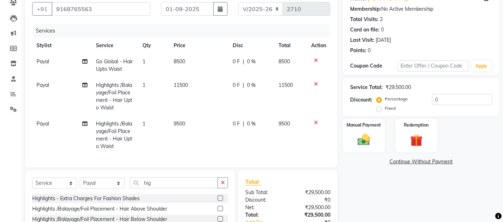
click at [206, 63] on td "8500" at bounding box center [198, 66] width 59 height 24
select select "62920"
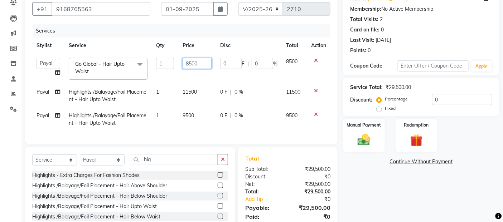
click at [206, 63] on input "8500" at bounding box center [197, 63] width 29 height 11
type input "8"
type input "5750"
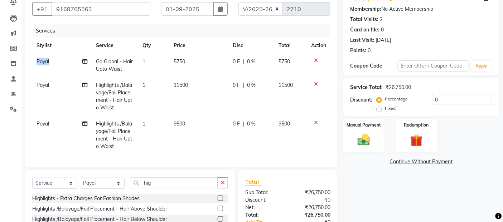
click at [46, 59] on span "Payal" at bounding box center [43, 61] width 13 height 6
select select "62920"
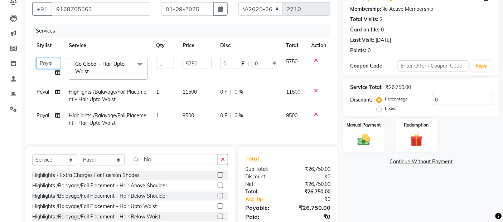
click at [46, 59] on select "Abdul Adil salmani Akshay thombare ali ANAS Anjali Ayaan Bhavika Gauri Kunal Ma…" at bounding box center [49, 63] width 24 height 11
click at [52, 115] on td "Payal" at bounding box center [48, 120] width 32 height 24
select select "62920"
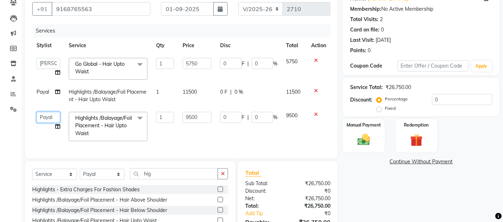
click at [49, 116] on select "Abdul Adil salmani Akshay thombare ali ANAS Anjali Ayaan Bhavika Gauri Kunal Ma…" at bounding box center [49, 117] width 24 height 11
select select "32734"
click at [202, 118] on input "9500" at bounding box center [197, 117] width 29 height 11
type input "9"
type input "5750"
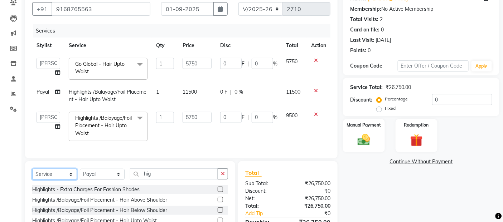
click at [62, 184] on div "Select Service Product Membership Package Voucher Prepaid Gift Card Select Styl…" at bounding box center [130, 177] width 196 height 17
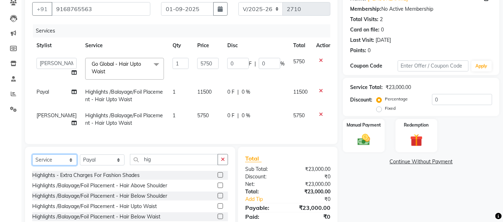
select select "product"
click at [32, 166] on select "Select Service Product Membership Package Voucher Prepaid Gift Card" at bounding box center [54, 160] width 45 height 11
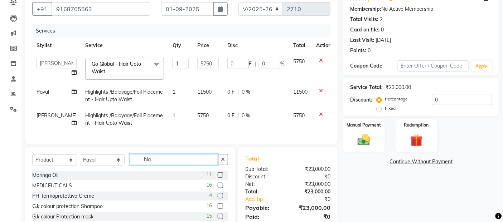
click at [171, 165] on input "hig" at bounding box center [174, 159] width 88 height 11
type input "h"
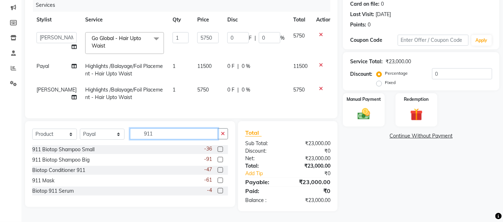
scroll to position [104, 0]
type input "911"
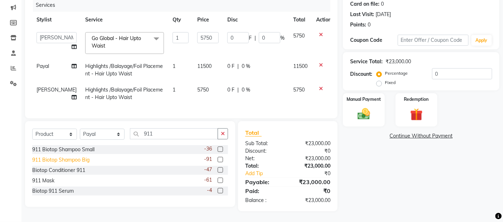
click at [82, 160] on div "911 Biotop Shampoo Big" at bounding box center [60, 161] width 57 height 8
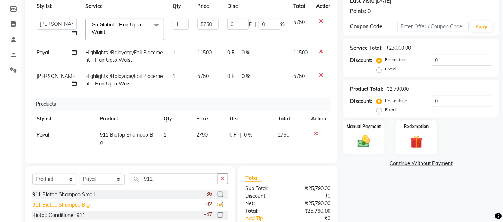
checkbox input "false"
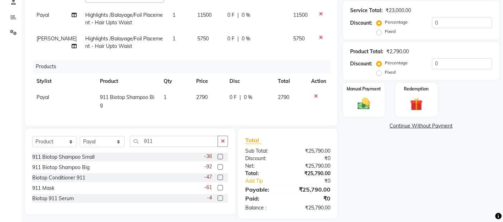
scroll to position [144, 0]
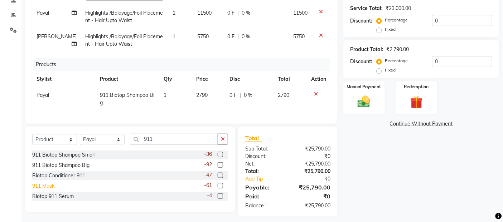
click at [43, 190] on div "911 Mask" at bounding box center [43, 187] width 22 height 8
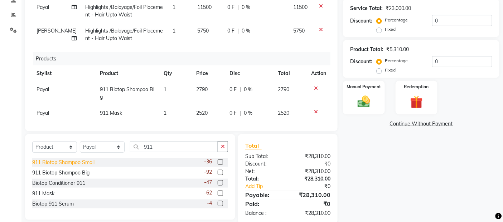
drag, startPoint x: 49, startPoint y: 193, endPoint x: 92, endPoint y: 163, distance: 53.0
click at [48, 192] on div "911 Mask" at bounding box center [43, 194] width 22 height 8
checkbox input "false"
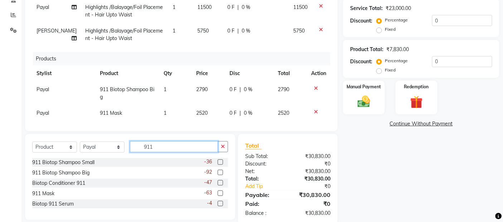
click at [170, 149] on input "911" at bounding box center [174, 146] width 88 height 11
type input "9"
type input "Ac"
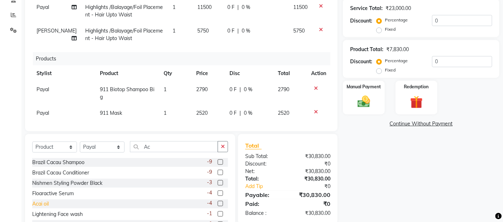
click at [43, 203] on div "Acai oil" at bounding box center [40, 205] width 16 height 8
checkbox input "false"
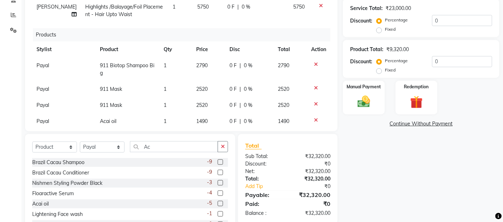
scroll to position [54, 0]
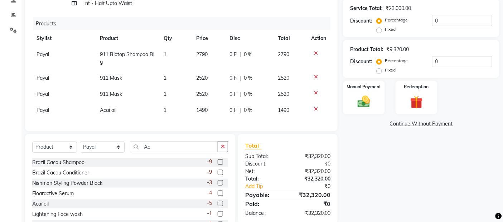
click at [315, 91] on div at bounding box center [318, 93] width 15 height 5
click at [314, 91] on icon at bounding box center [316, 93] width 4 height 5
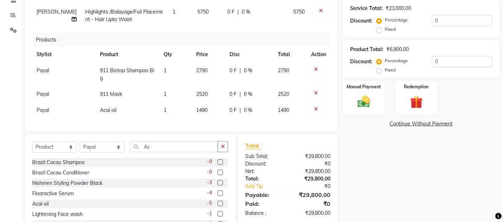
click at [211, 106] on td "1490" at bounding box center [208, 110] width 33 height 16
select select "62920"
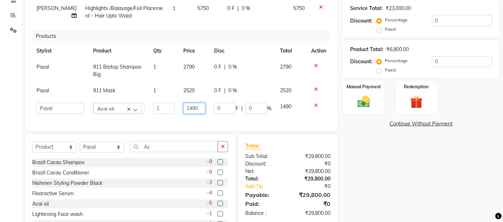
click at [196, 103] on input "1490" at bounding box center [194, 108] width 23 height 11
type input "1"
type input "2090"
click at [378, 143] on div "Name: Snehal Corriea Membership: No Active Membership Total Visits: 2 Card on f…" at bounding box center [424, 75] width 162 height 330
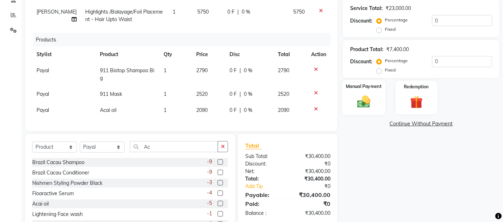
click at [359, 105] on img at bounding box center [363, 102] width 21 height 15
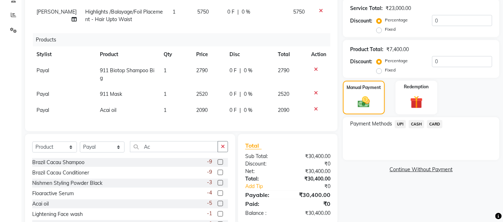
click at [401, 122] on span "UPI" at bounding box center [400, 124] width 11 height 8
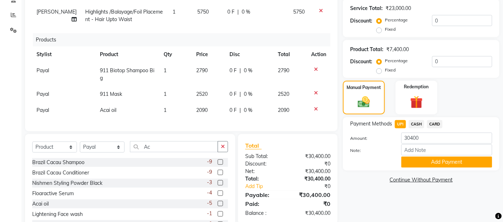
scroll to position [172, 0]
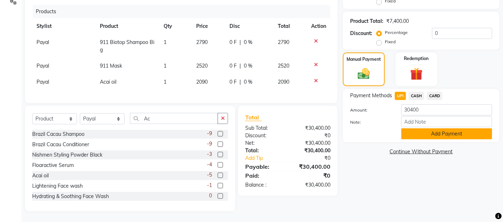
click at [413, 136] on button "Add Payment" at bounding box center [446, 134] width 91 height 11
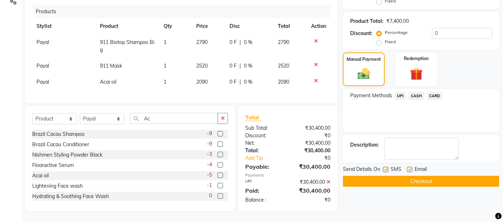
click at [414, 178] on button "Checkout" at bounding box center [421, 181] width 157 height 11
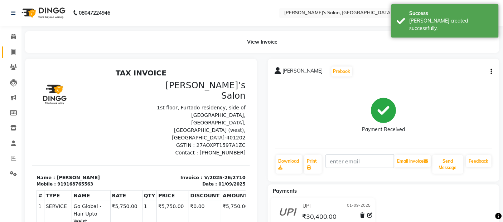
click at [11, 57] on link "Invoice" at bounding box center [10, 53] width 17 height 12
select select "5150"
select select "service"
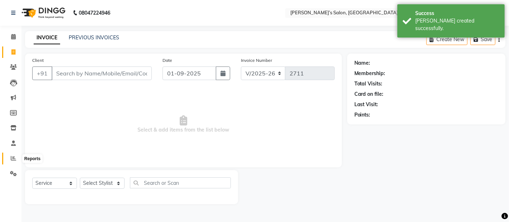
drag, startPoint x: 15, startPoint y: 158, endPoint x: 14, endPoint y: 151, distance: 6.3
click at [15, 158] on icon at bounding box center [13, 158] width 5 height 5
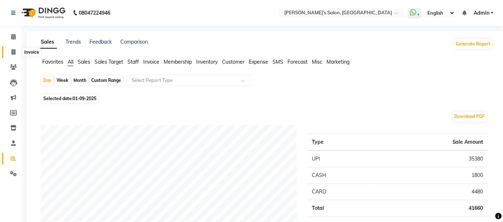
click at [9, 52] on span at bounding box center [13, 52] width 13 height 8
select select "service"
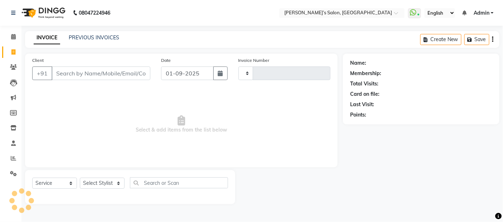
type input "2711"
select select "5150"
click at [95, 76] on input "Client" at bounding box center [102, 74] width 100 height 14
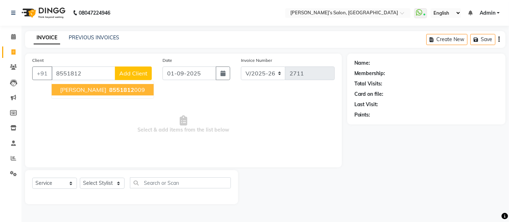
click at [109, 90] on span "8551812" at bounding box center [121, 89] width 25 height 7
type input "8551812009"
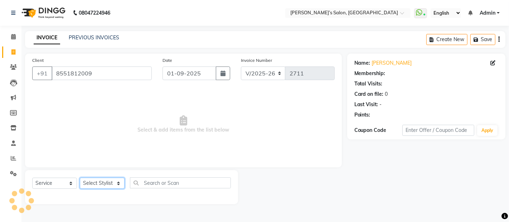
click at [108, 181] on select "Select Stylist Abdul Adil salmani Akshay thombare ali ANAS Anjali Ayaan Bhavika…" at bounding box center [102, 183] width 45 height 11
select select "89532"
click at [80, 178] on select "Select Stylist Abdul Adil salmani Akshay thombare ali ANAS Anjali Ayaan Bhavika…" at bounding box center [102, 183] width 45 height 11
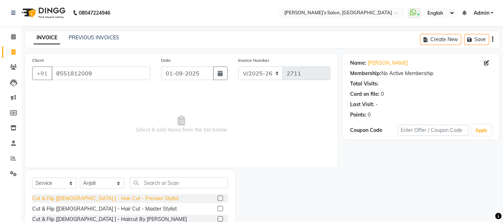
click at [137, 202] on div "Cut & Flip [Female ] - Hair Cut - Premier Stylist" at bounding box center [105, 199] width 146 height 8
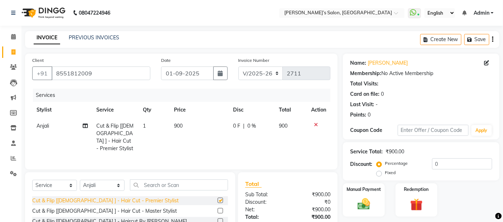
checkbox input "false"
click at [199, 129] on td "900" at bounding box center [199, 137] width 59 height 39
select select "89532"
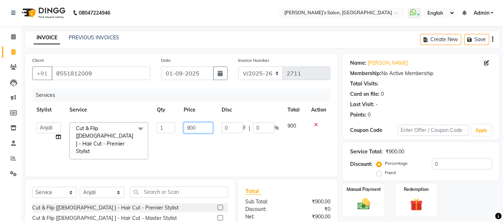
click at [199, 129] on input "900" at bounding box center [198, 127] width 29 height 11
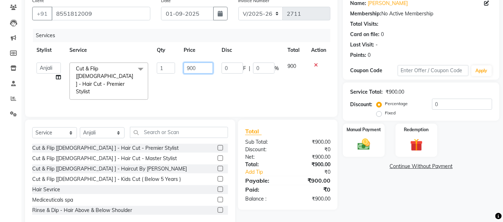
scroll to position [64, 0]
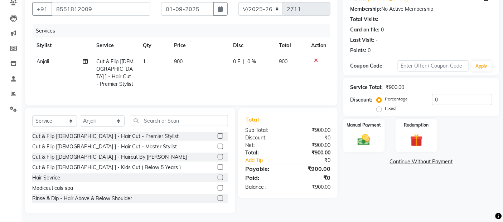
click at [198, 54] on td "900" at bounding box center [199, 73] width 59 height 39
select select "89532"
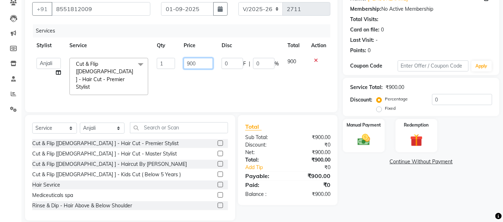
click at [201, 66] on input "900" at bounding box center [198, 63] width 29 height 11
type input "950"
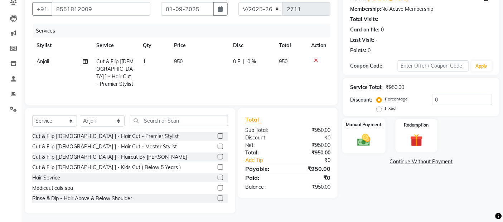
click at [356, 144] on img at bounding box center [363, 140] width 21 height 15
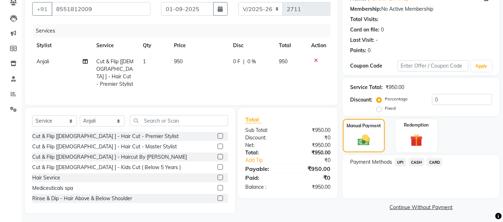
click at [420, 164] on span "CASH" at bounding box center [416, 162] width 15 height 8
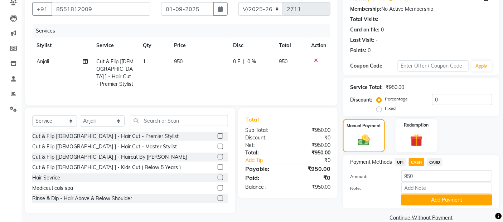
scroll to position [77, 0]
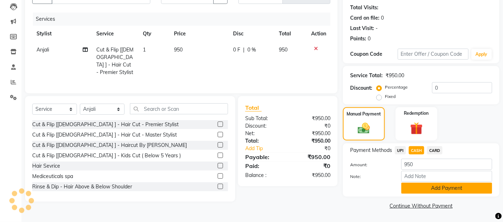
click at [424, 183] on button "Add Payment" at bounding box center [446, 188] width 91 height 11
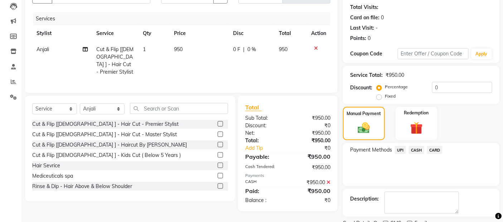
scroll to position [106, 0]
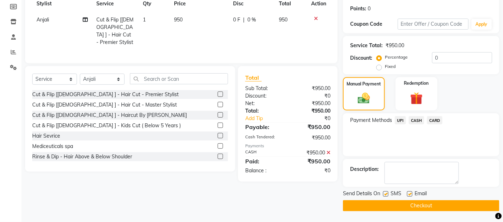
click at [432, 206] on button "Checkout" at bounding box center [421, 206] width 157 height 11
